Goal: Transaction & Acquisition: Subscribe to service/newsletter

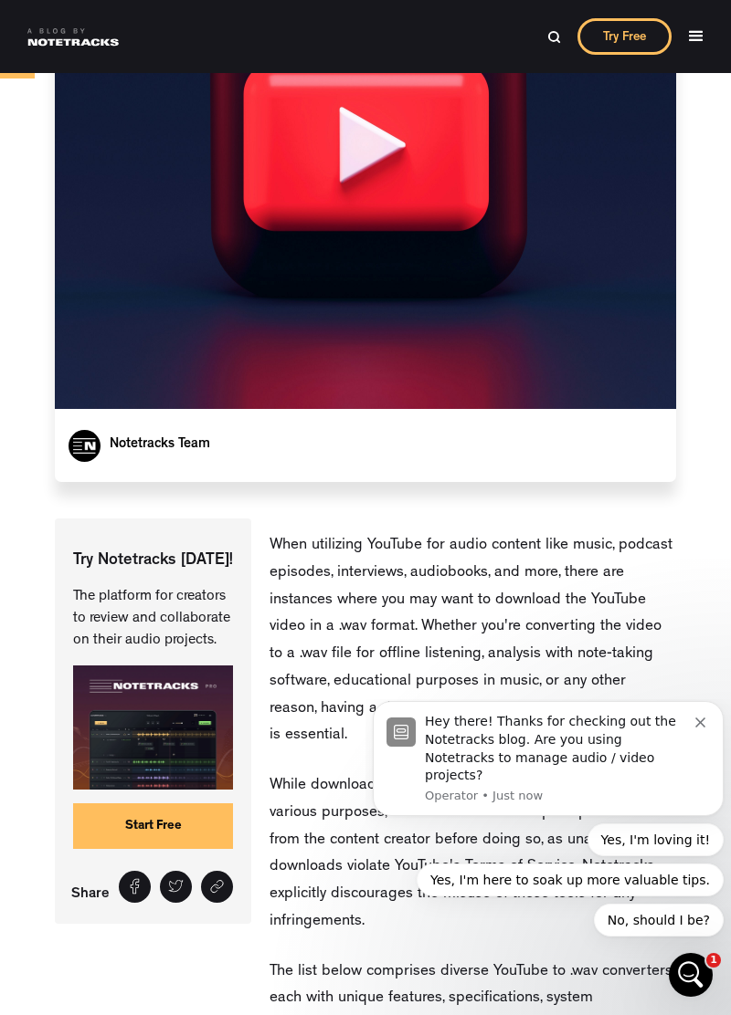
scroll to position [415, 0]
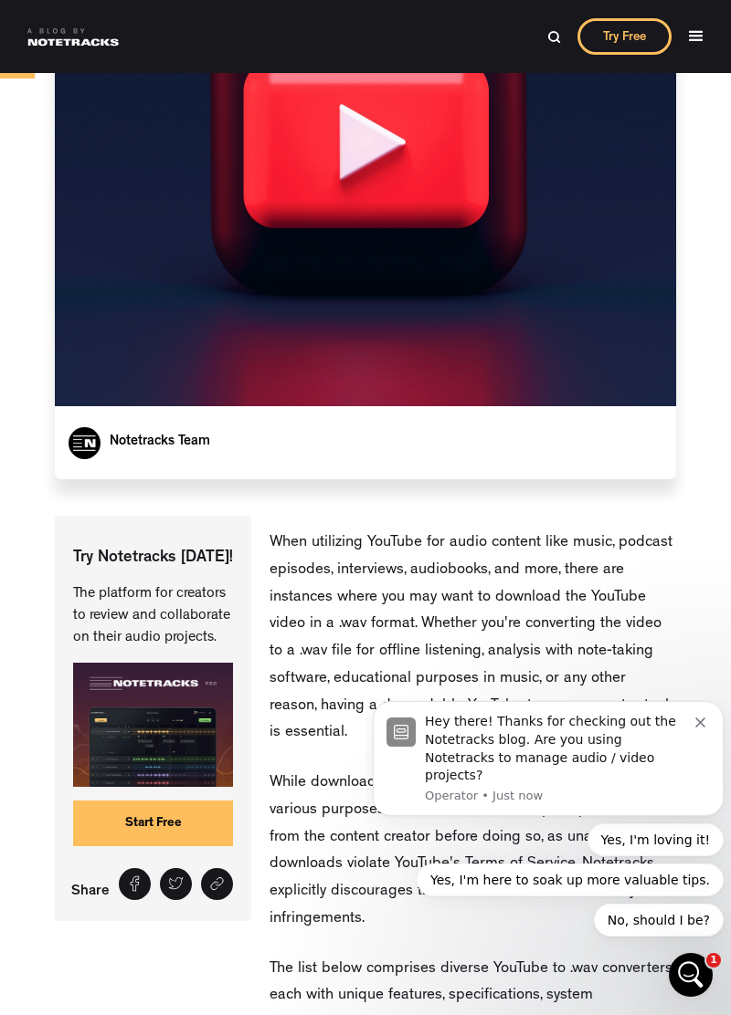
click at [702, 728] on icon "Dismiss notification" at bounding box center [700, 723] width 10 height 10
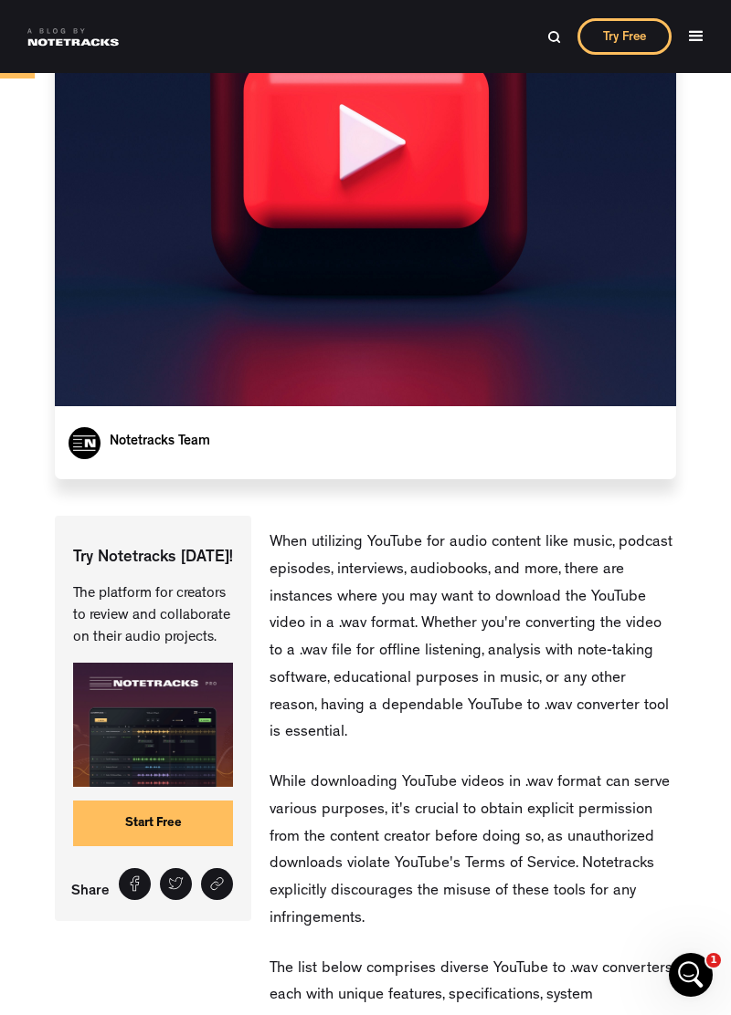
click at [243, 795] on div "Try Notetracks Today! The platform for creators to review and collaborate on th…" at bounding box center [153, 718] width 196 height 405
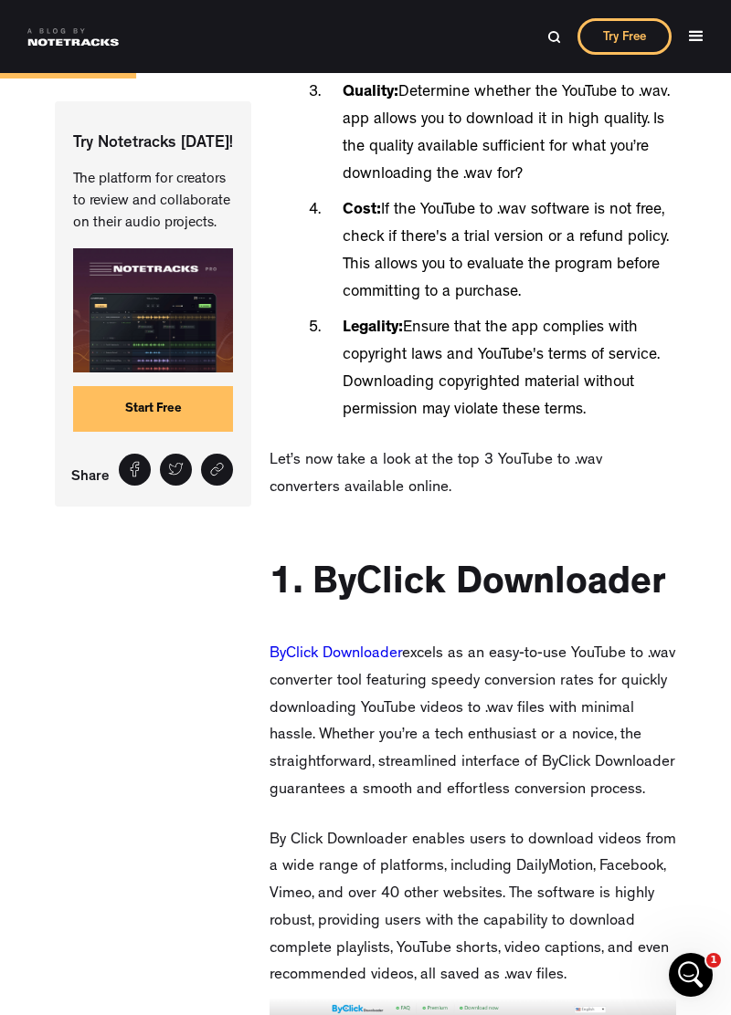
scroll to position [1695, 0]
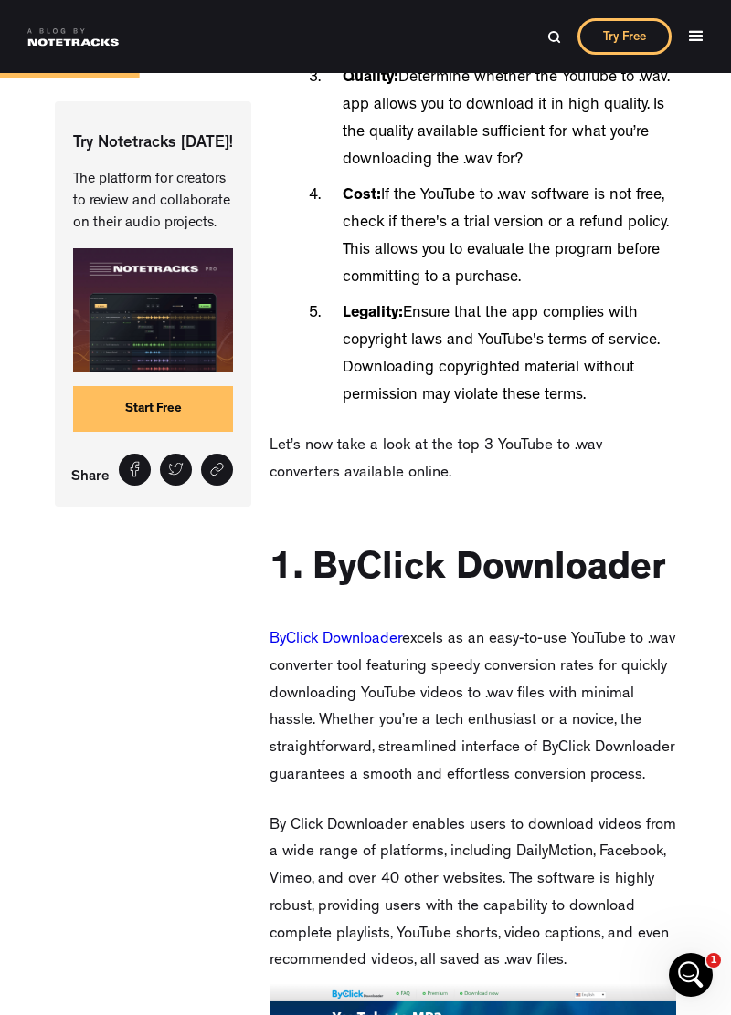
click at [363, 633] on link "ByClick Downloader" at bounding box center [335, 640] width 132 height 16
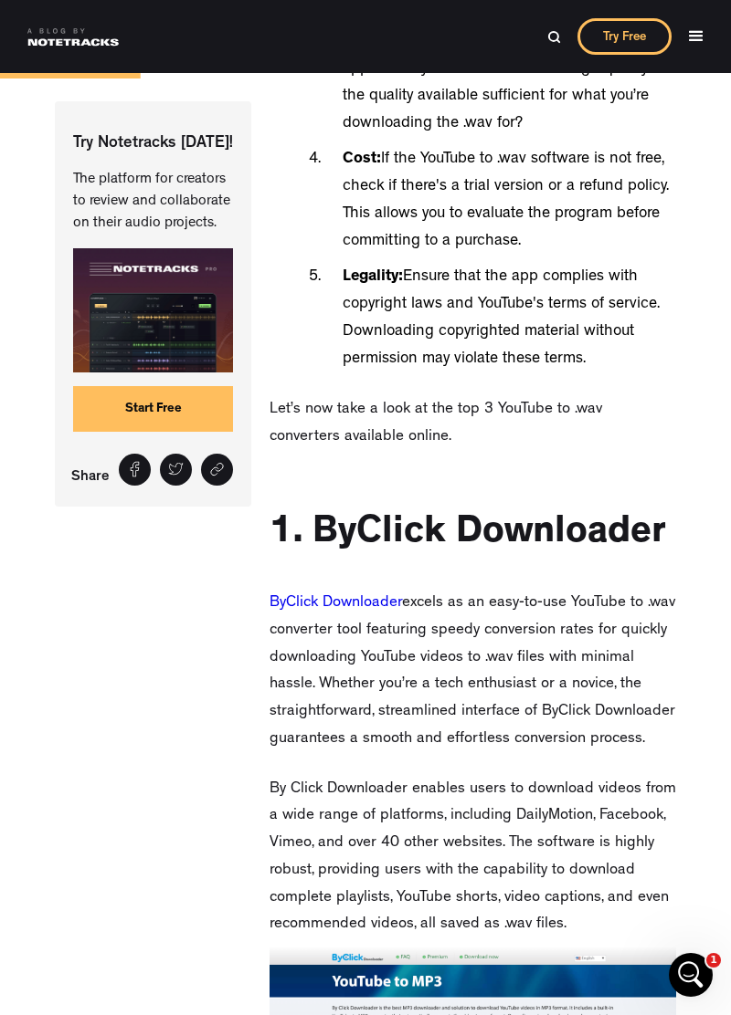
scroll to position [1782, 0]
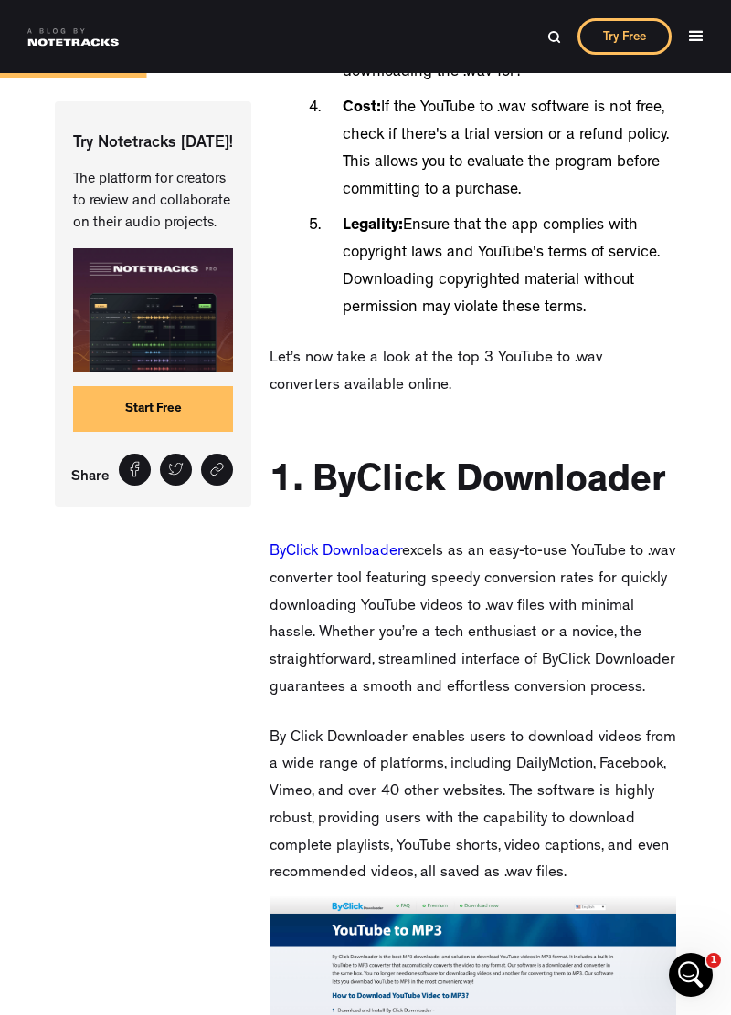
click at [171, 404] on link "Start Free" at bounding box center [153, 410] width 160 height 46
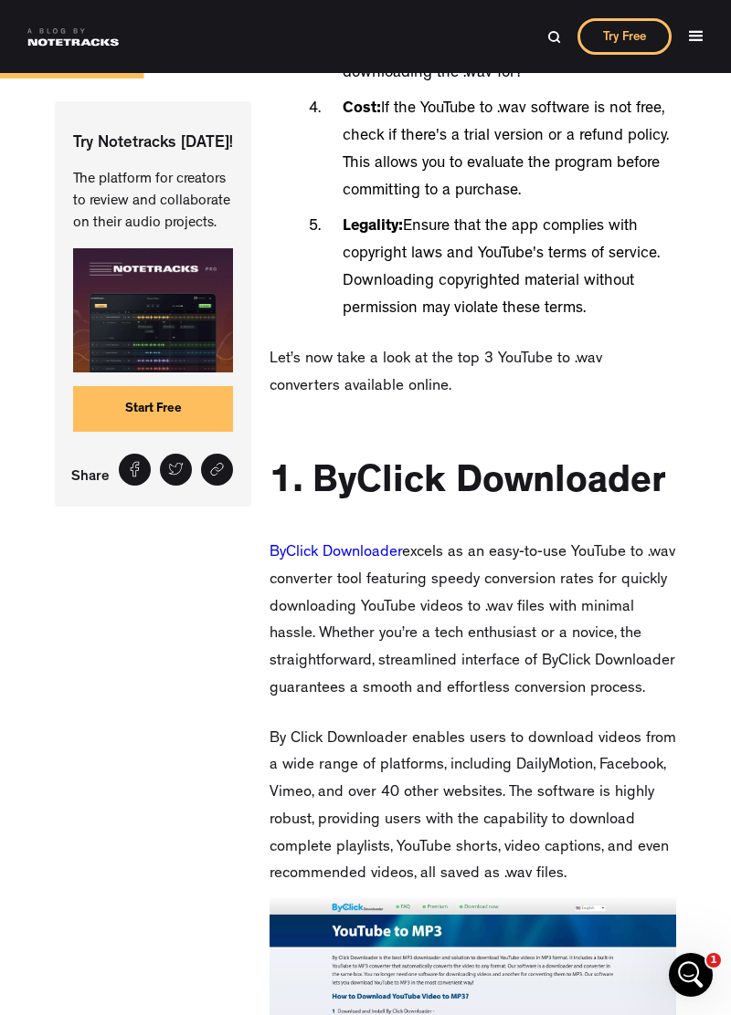
scroll to position [1801, 0]
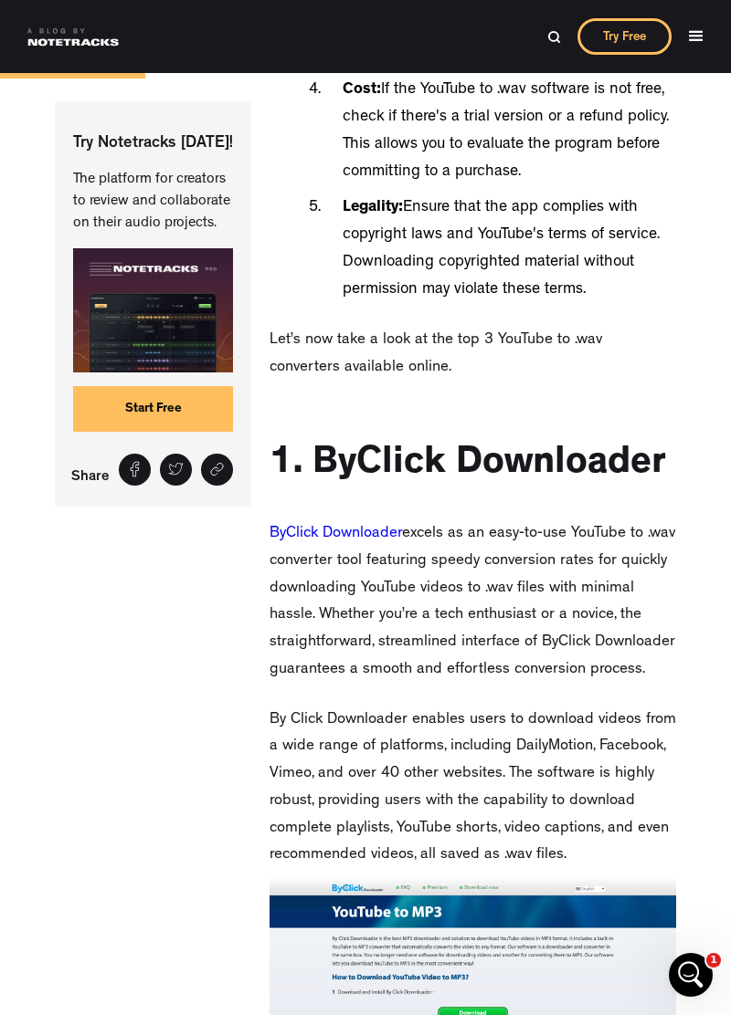
click at [349, 526] on link "ByClick Downloader" at bounding box center [335, 534] width 132 height 16
